Goal: Transaction & Acquisition: Purchase product/service

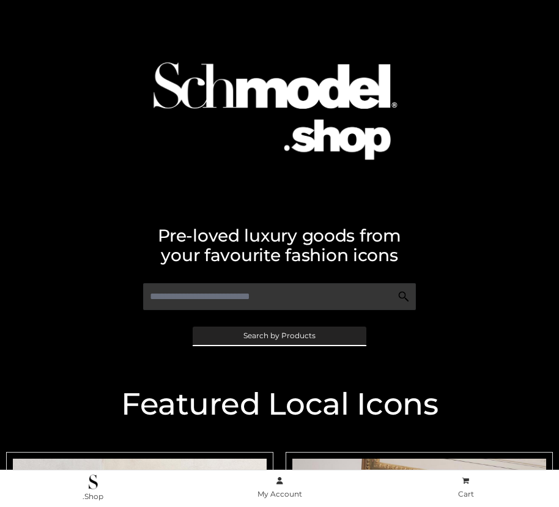
click at [279, 335] on span "Search by Products" at bounding box center [279, 335] width 72 height 7
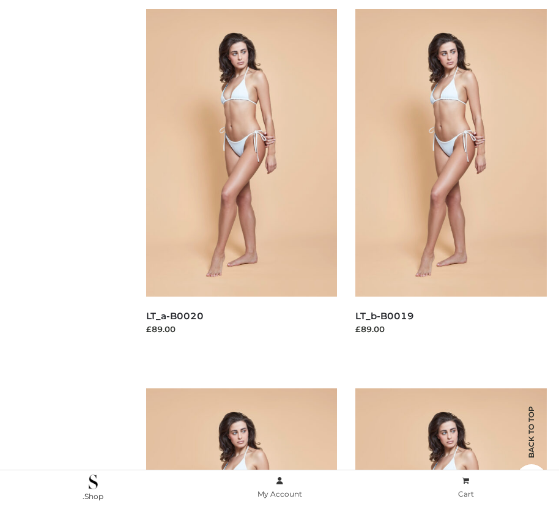
scroll to position [202, 0]
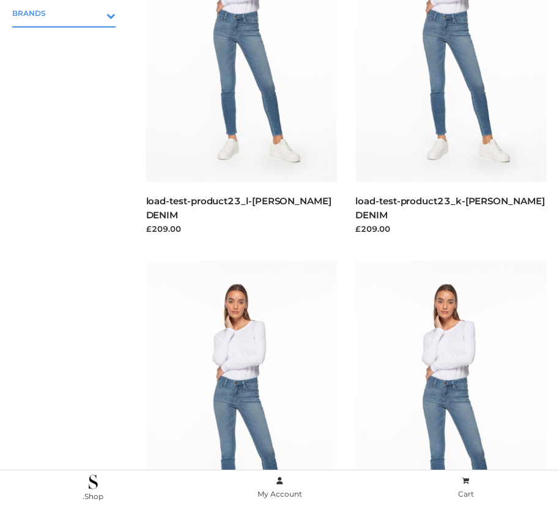
click at [94, 13] on icon "Toggle Submenu" at bounding box center [47, 16] width 137 height 14
click at [70, 65] on span "PARKERSMITH" at bounding box center [69, 66] width 91 height 14
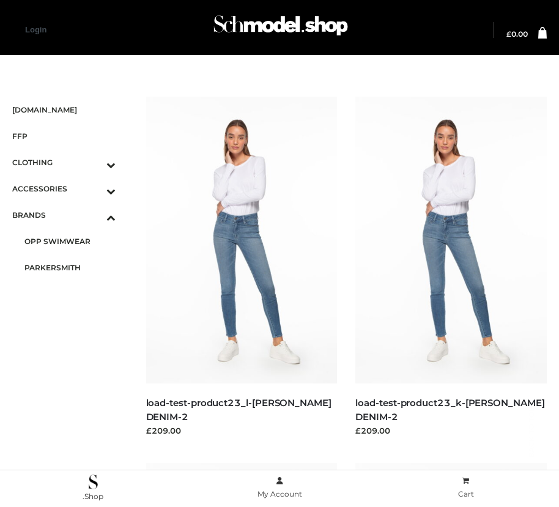
scroll to position [1764, 0]
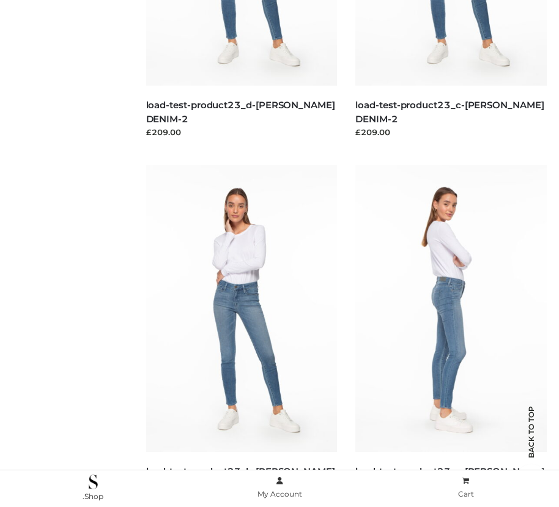
click at [451, 336] on img at bounding box center [450, 308] width 191 height 287
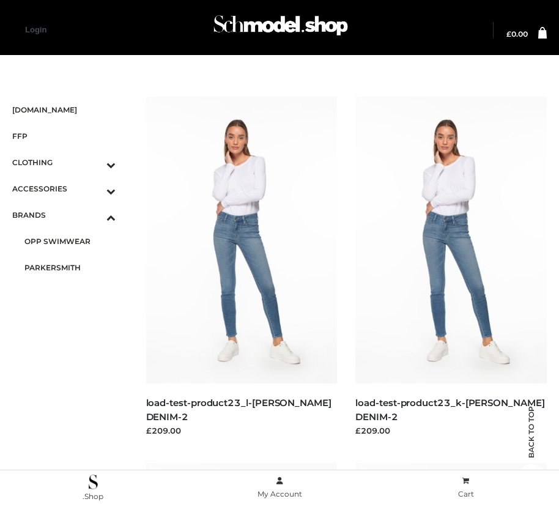
scroll to position [1398, 0]
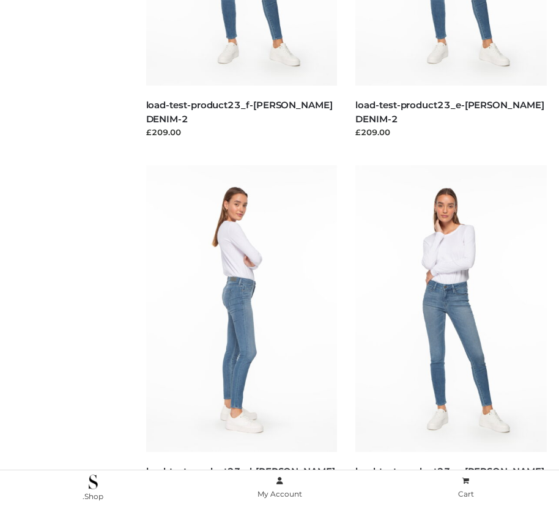
click at [241, 336] on img at bounding box center [241, 308] width 191 height 287
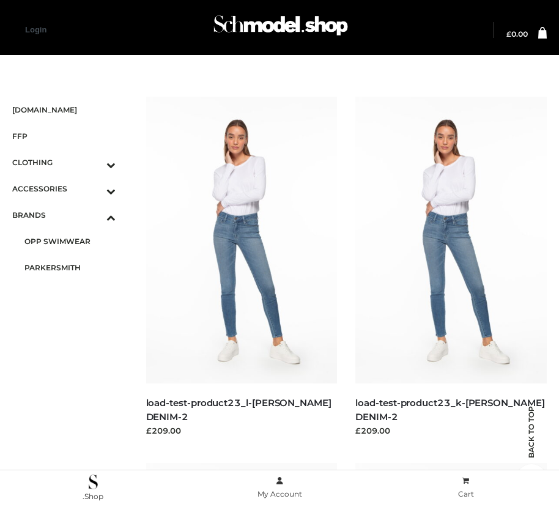
scroll to position [664, 0]
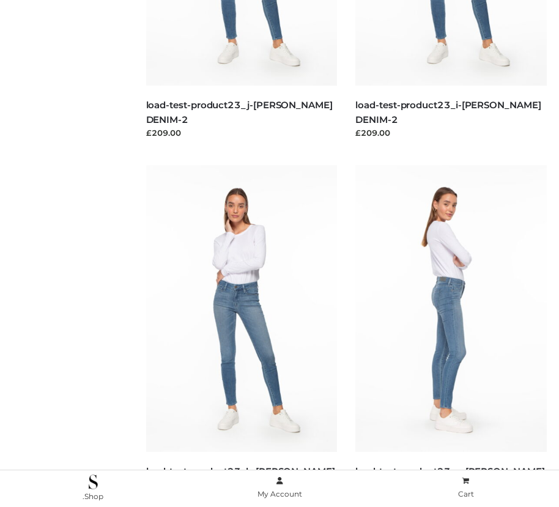
click at [451, 336] on img at bounding box center [450, 308] width 191 height 287
